Goal: Task Accomplishment & Management: Use online tool/utility

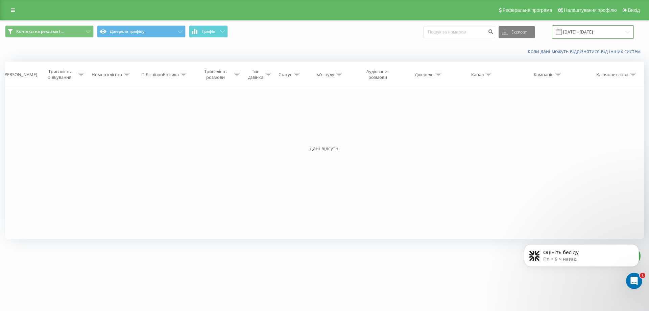
click at [577, 28] on input "[DATE] - [DATE]" at bounding box center [593, 31] width 82 height 13
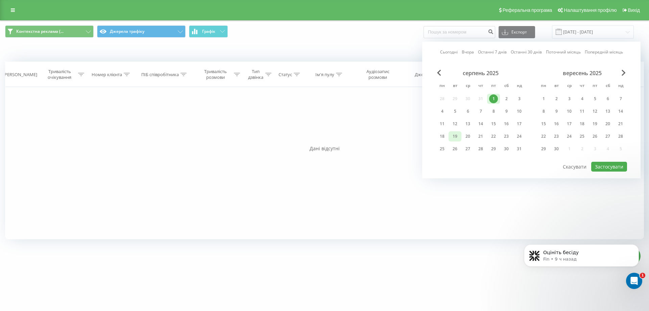
click at [457, 133] on div "19" at bounding box center [455, 136] width 9 height 9
click at [597, 163] on button "Застосувати" at bounding box center [609, 167] width 36 height 10
type input "[DATE] - [DATE]"
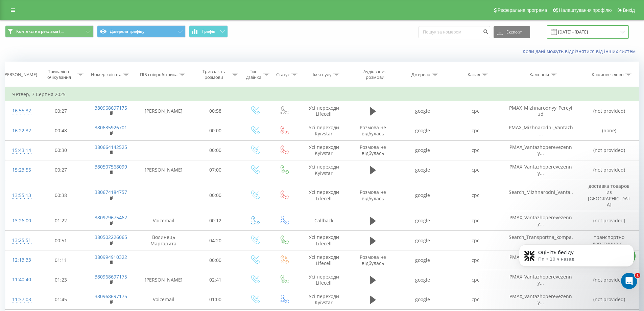
click at [587, 34] on input "[DATE] - [DATE]" at bounding box center [588, 31] width 82 height 13
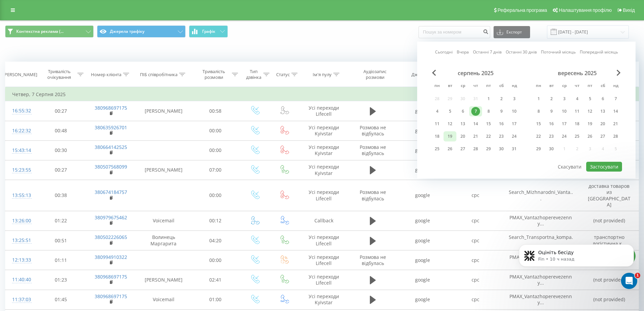
click at [448, 138] on div "19" at bounding box center [450, 136] width 9 height 9
click at [595, 169] on button "Застосувати" at bounding box center [604, 167] width 36 height 10
type input "[DATE] - [DATE]"
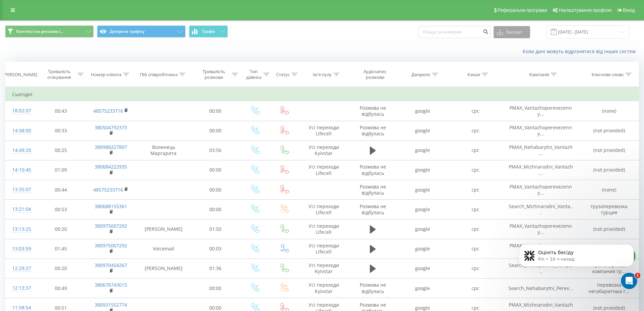
click at [517, 28] on button "Експорт" at bounding box center [512, 32] width 37 height 12
click at [519, 57] on div ".xls" at bounding box center [512, 57] width 36 height 12
